Goal: Check status: Check status

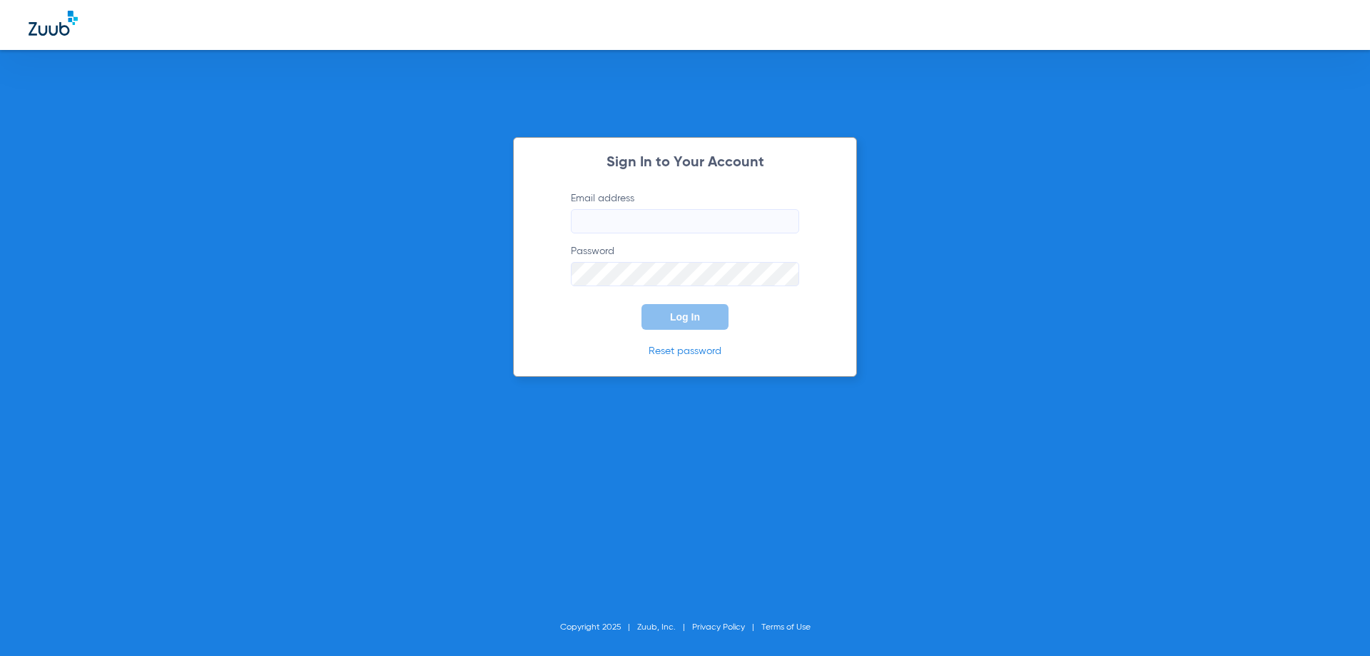
type input "[EMAIL_ADDRESS][DOMAIN_NAME]"
click at [656, 234] on form "Email address [EMAIL_ADDRESS][DOMAIN_NAME] Password Log In" at bounding box center [684, 260] width 271 height 138
click at [656, 319] on button "Log In" at bounding box center [684, 317] width 87 height 26
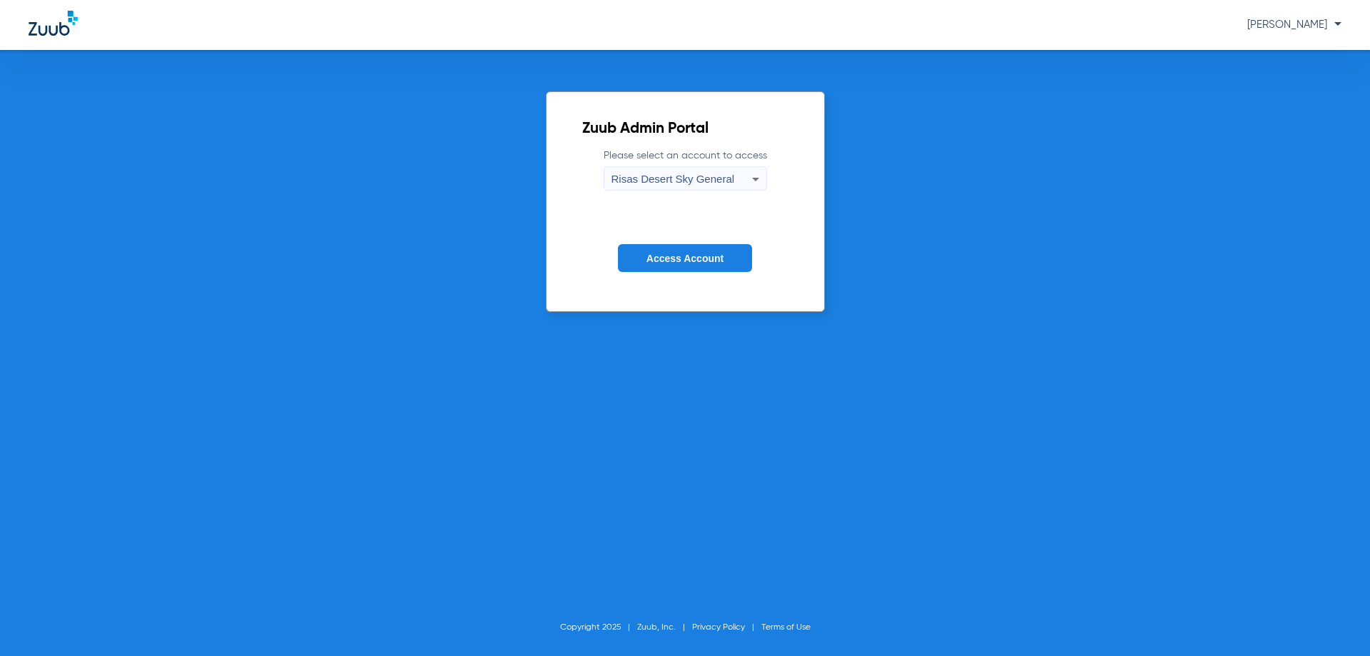
click at [679, 253] on span "Access Account" at bounding box center [684, 258] width 77 height 11
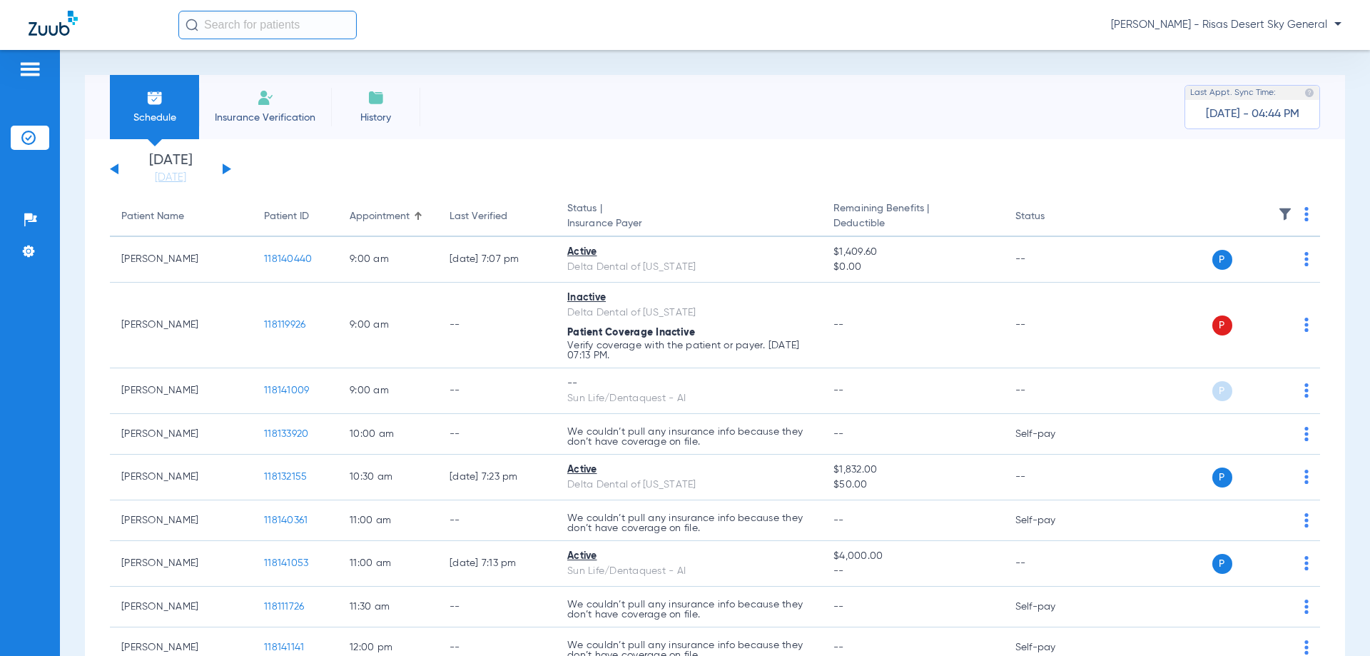
click at [235, 165] on app-single-date-navigator "[DATE] [DATE] [DATE] [DATE] [DATE] [DATE] [DATE] [DATE] [DATE] [DATE] [DATE] [D…" at bounding box center [715, 168] width 1210 height 31
click at [222, 167] on div "[DATE] [DATE] [DATE] [DATE] [DATE] [DATE] [DATE] [DATE] [DATE] [DATE] [DATE] [D…" at bounding box center [170, 168] width 121 height 31
click at [223, 165] on button at bounding box center [227, 168] width 9 height 11
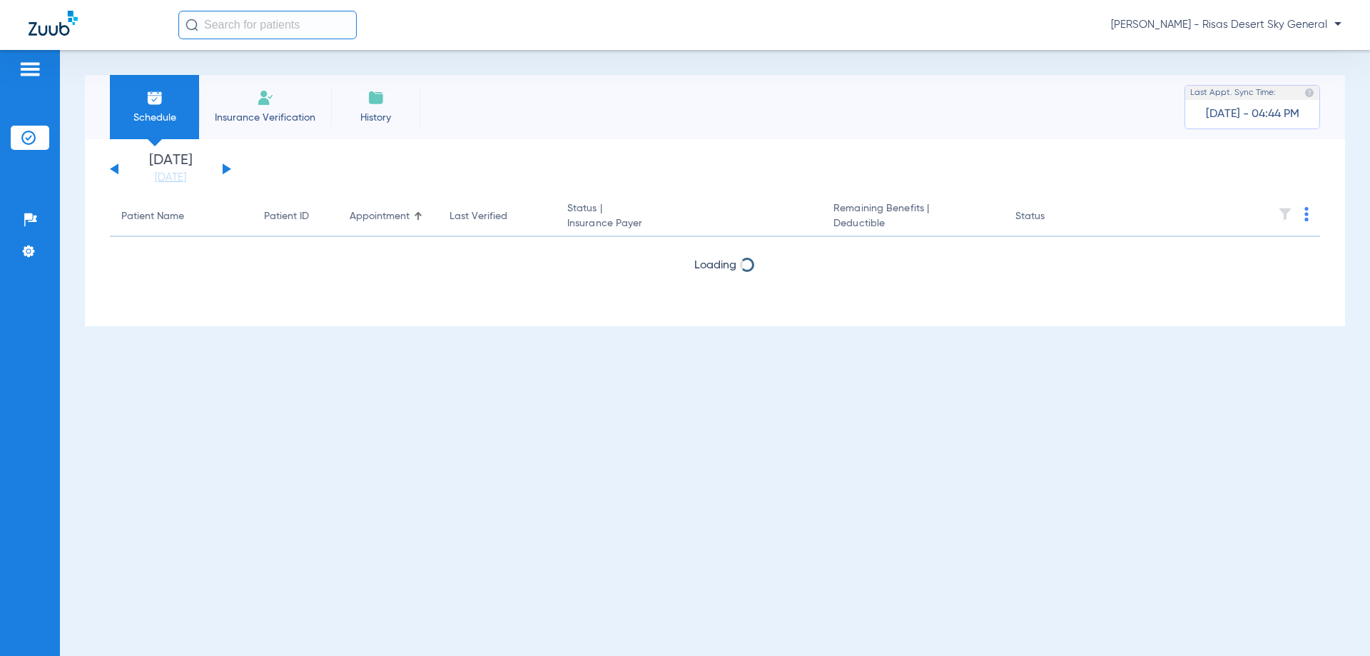
click at [223, 165] on button at bounding box center [227, 168] width 9 height 11
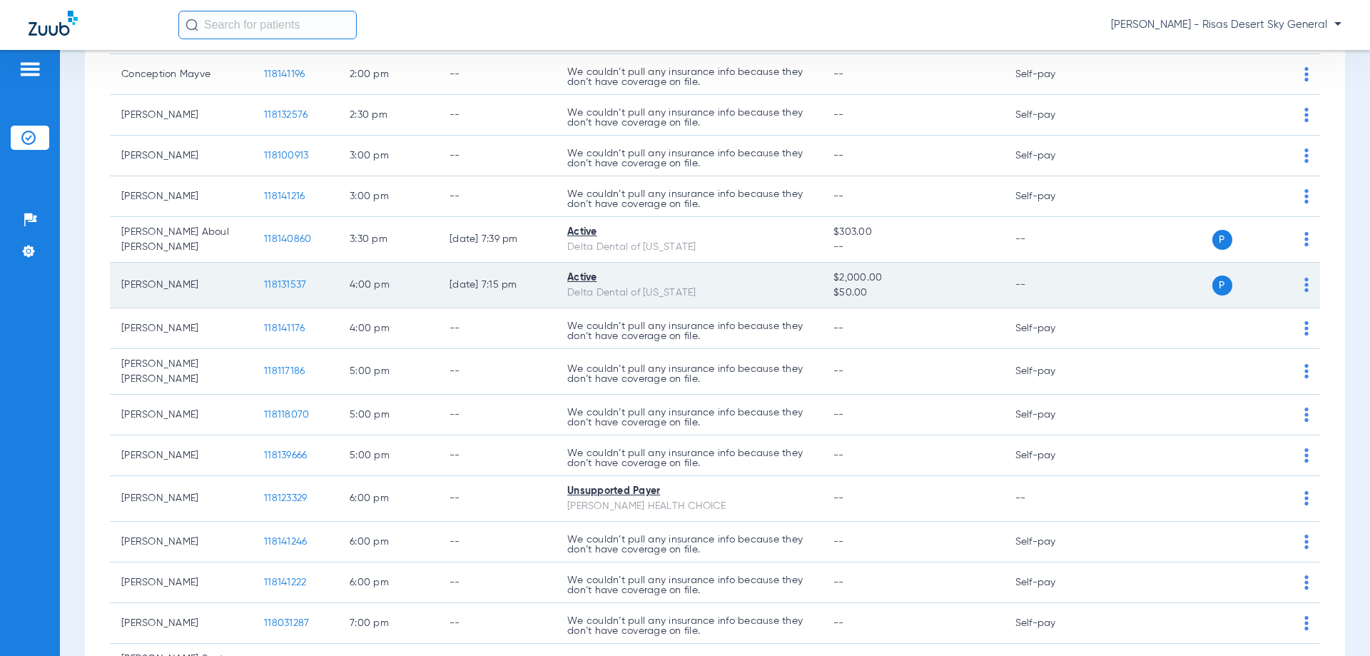
scroll to position [714, 0]
click at [286, 278] on span "118131537" at bounding box center [285, 282] width 42 height 10
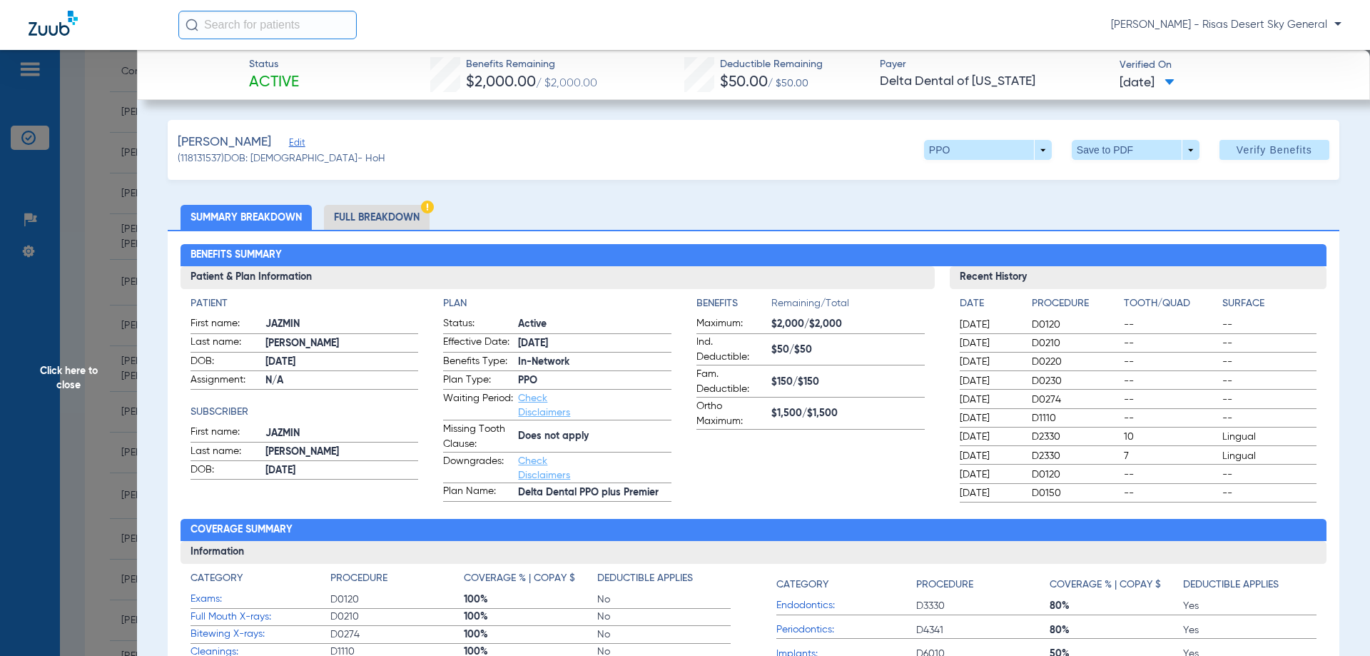
click at [102, 129] on span "Click here to close" at bounding box center [68, 378] width 137 height 656
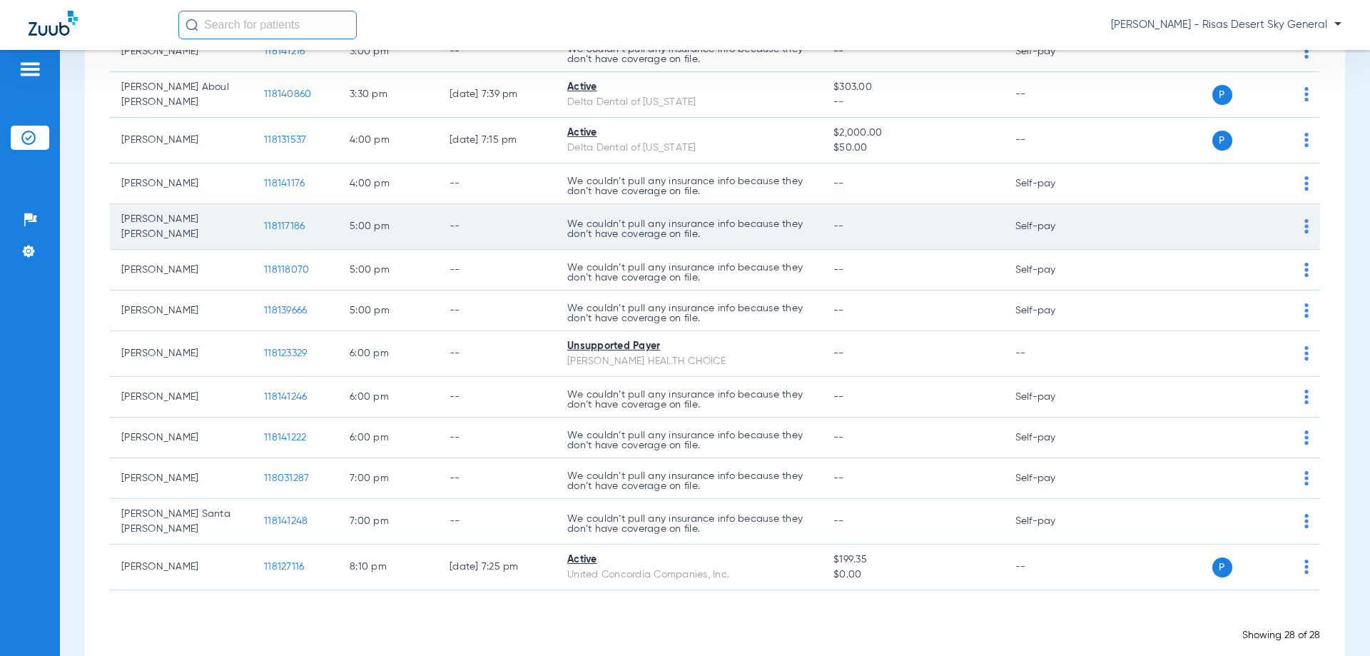
scroll to position [856, 0]
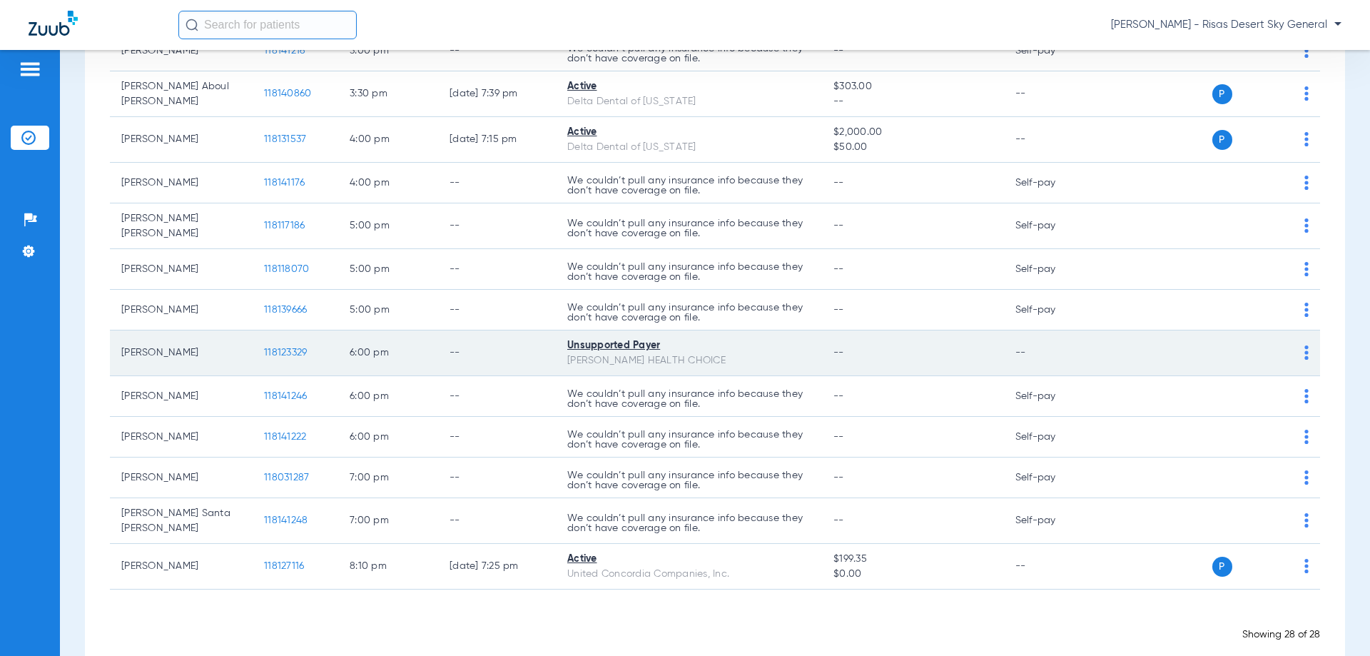
click at [634, 352] on div "Unsupported Payer" at bounding box center [688, 345] width 243 height 15
